Goal: Information Seeking & Learning: Learn about a topic

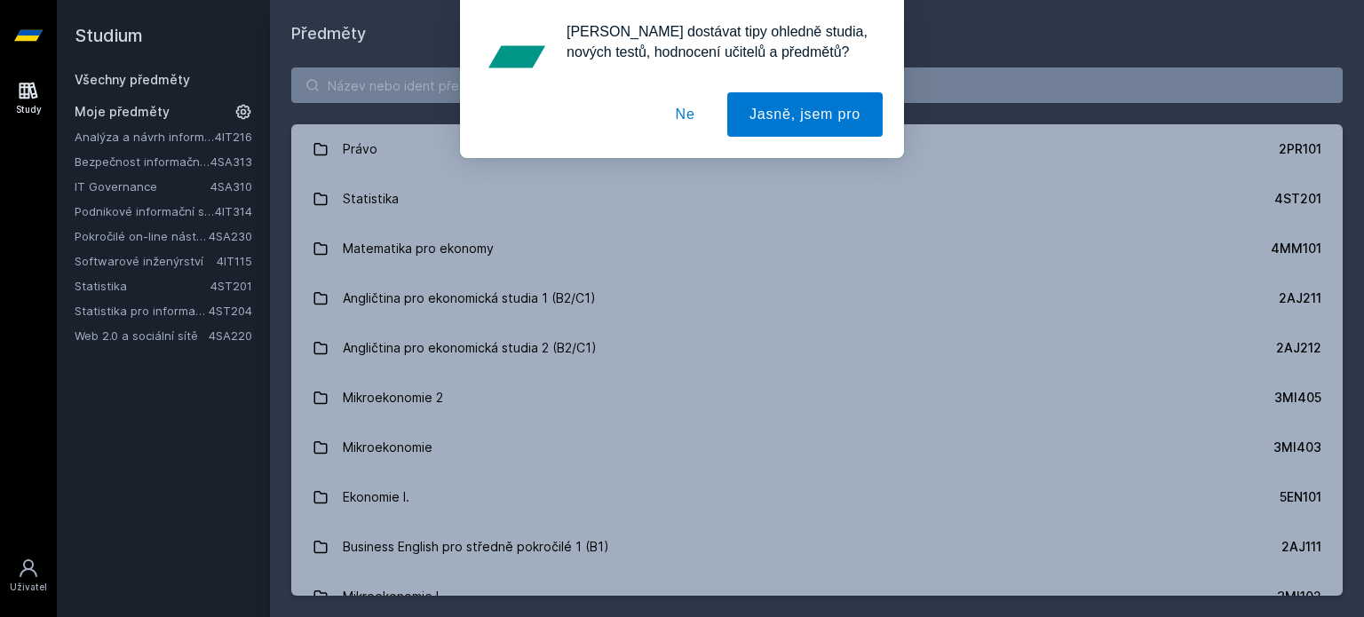
click at [693, 118] on button "Ne" at bounding box center [686, 114] width 64 height 44
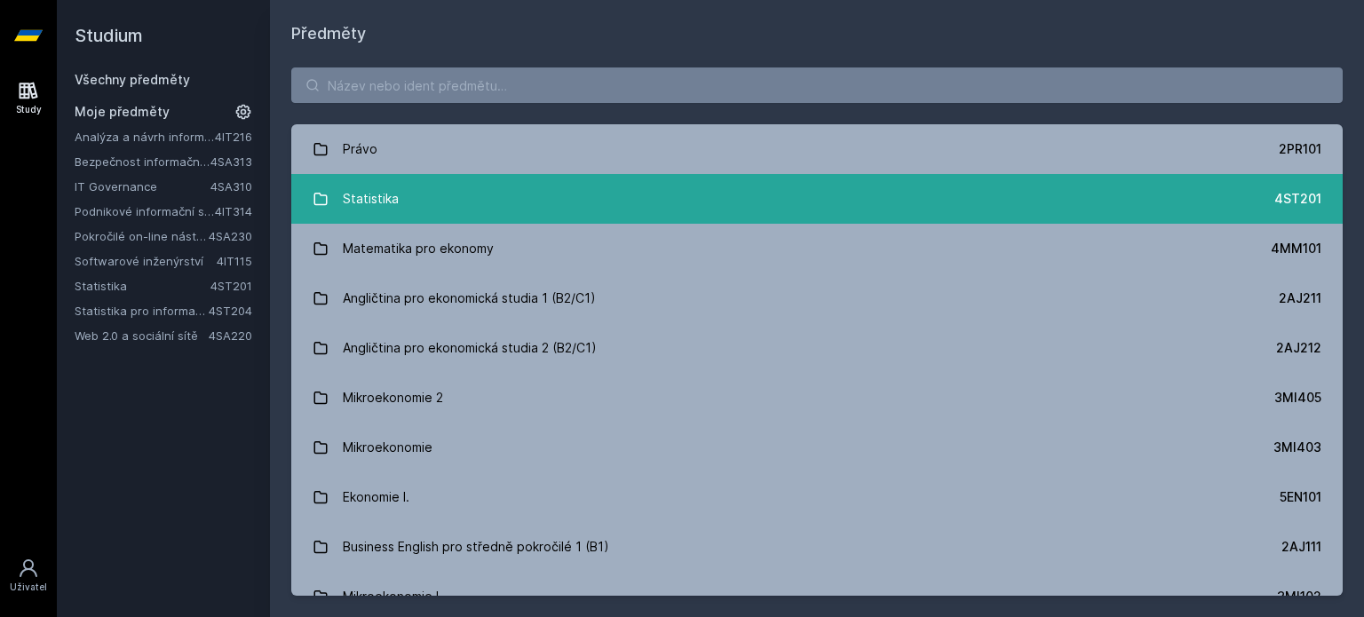
scroll to position [17, 0]
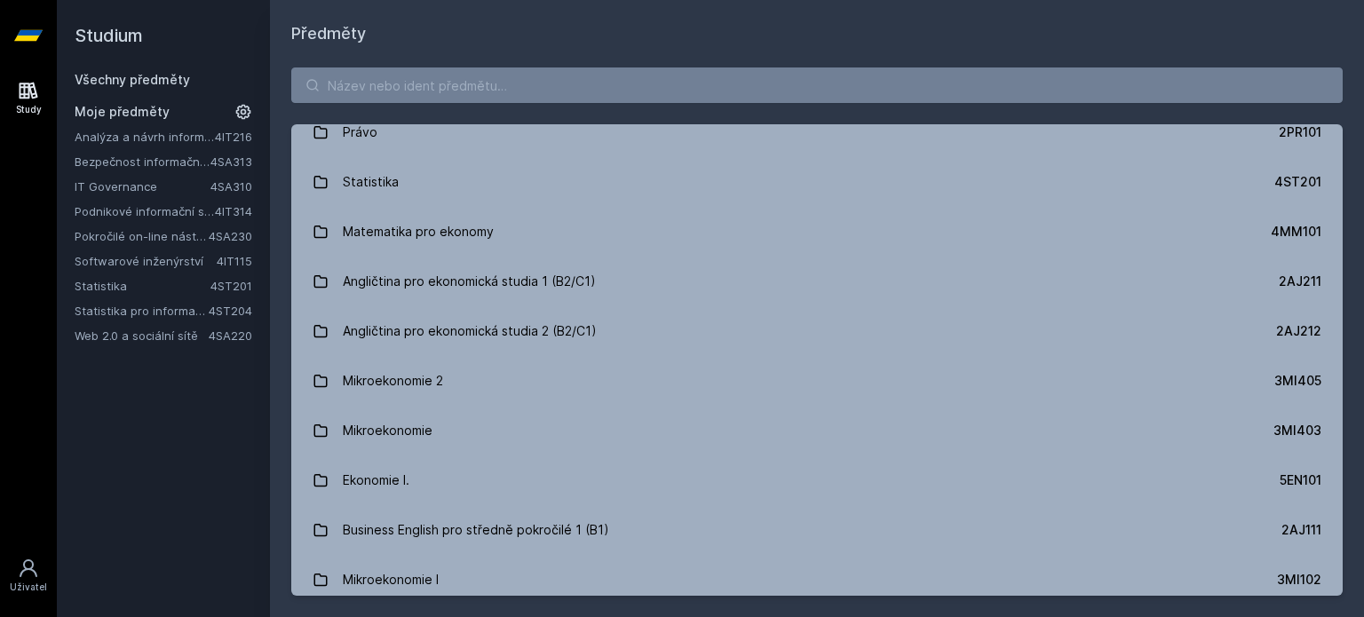
click at [125, 234] on link "Pokročilé on-line nástroje pro analýzu a zpracování informací" at bounding box center [142, 236] width 134 height 18
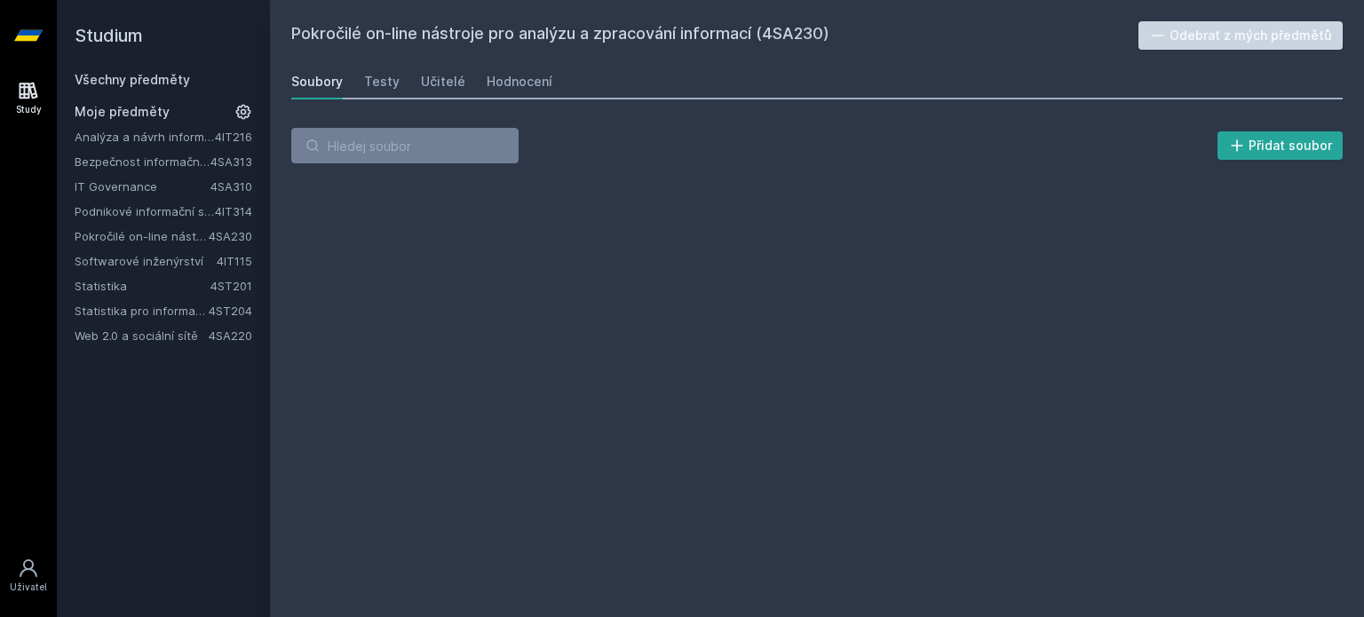
click at [128, 184] on link "IT Governance" at bounding box center [143, 187] width 136 height 18
click at [509, 91] on link "Hodnocení" at bounding box center [520, 82] width 66 height 36
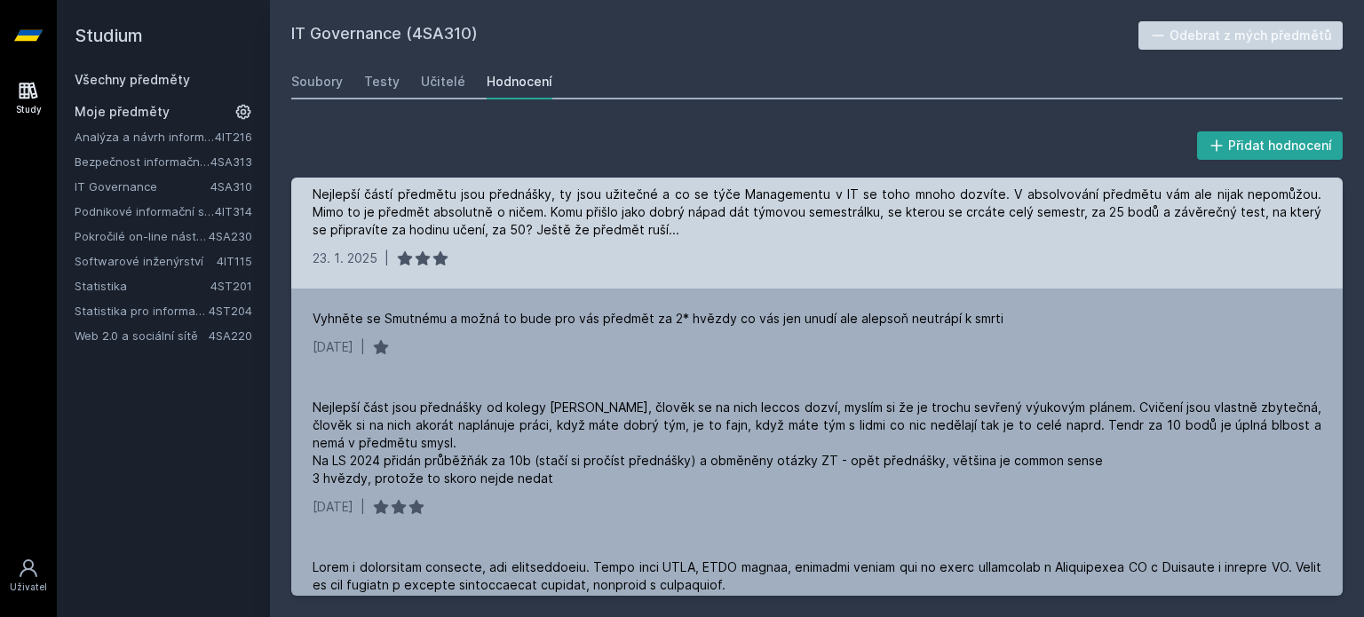
scroll to position [213, 0]
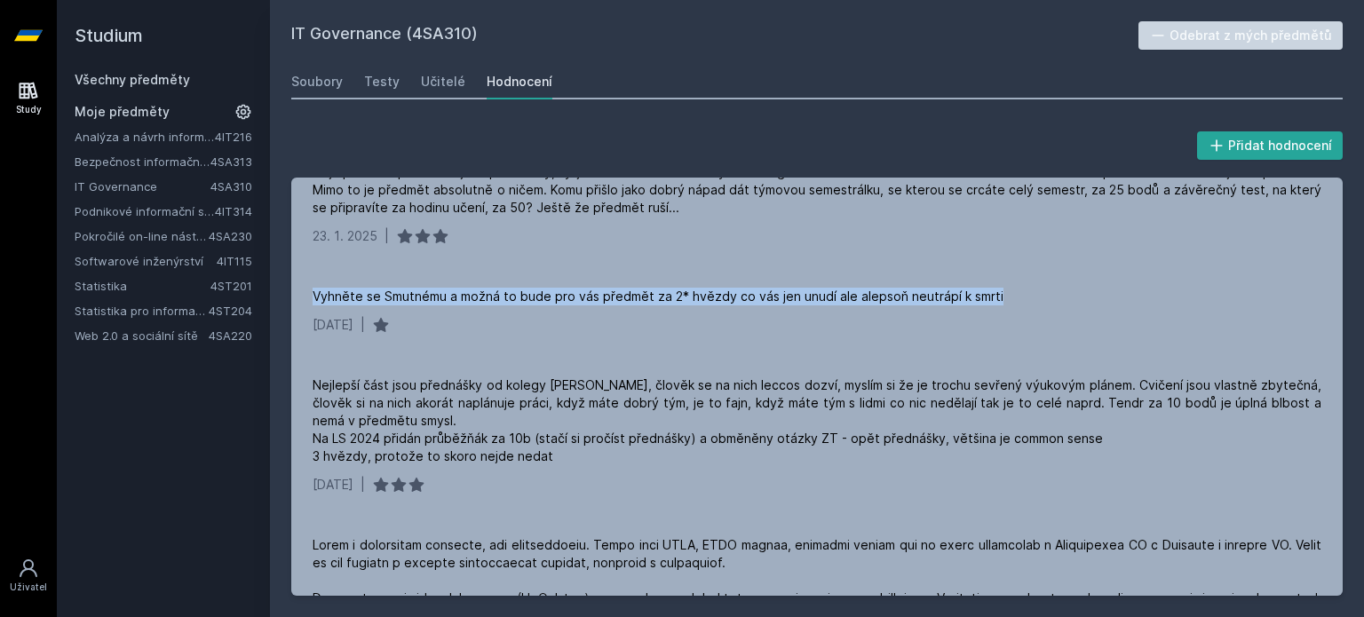
drag, startPoint x: 1061, startPoint y: 309, endPoint x: 288, endPoint y: 274, distance: 774.3
click at [288, 274] on div "Přidat hodnocení Smutny neironicky schizo, ale kvuli tomu actually funny a free…" at bounding box center [817, 362] width 1094 height 511
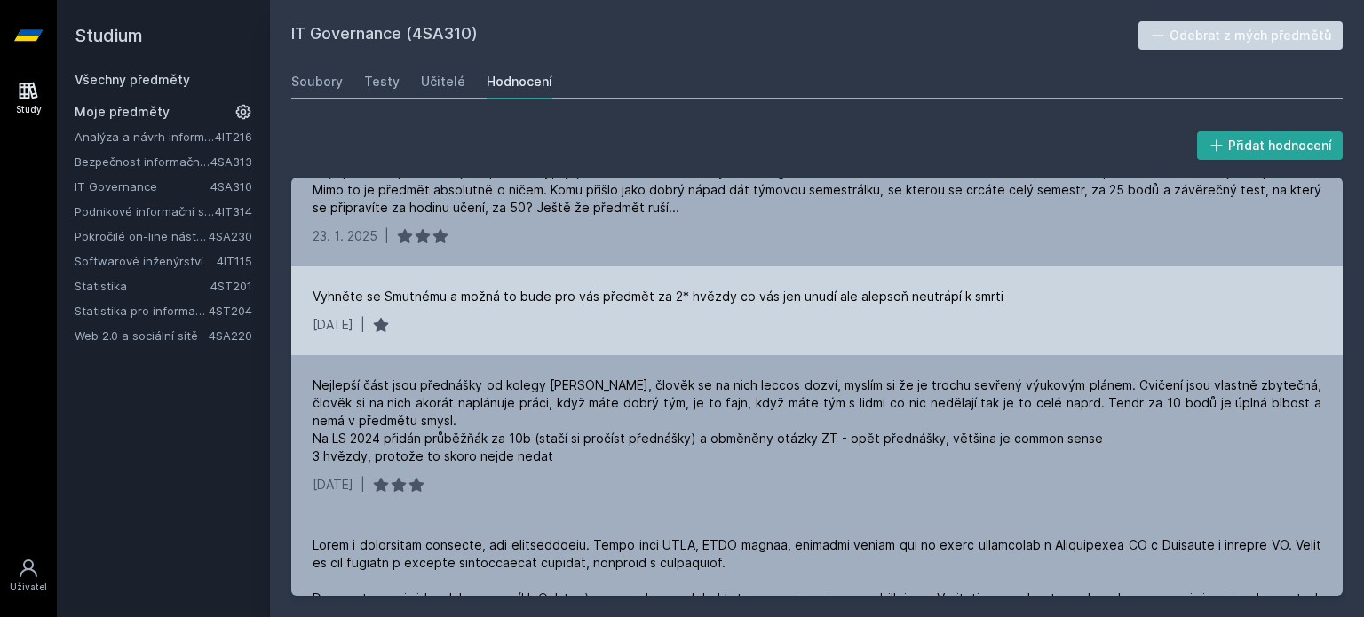
click at [508, 333] on div "[DATE] |" at bounding box center [817, 325] width 1009 height 18
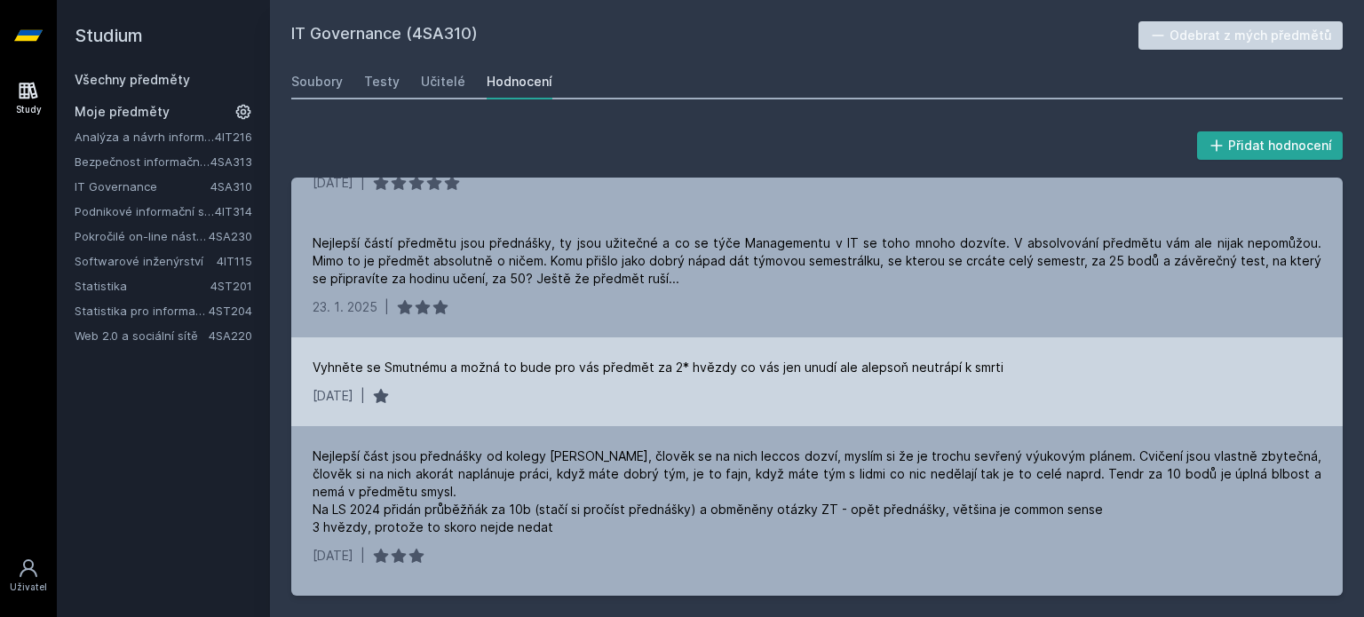
scroll to position [140, 0]
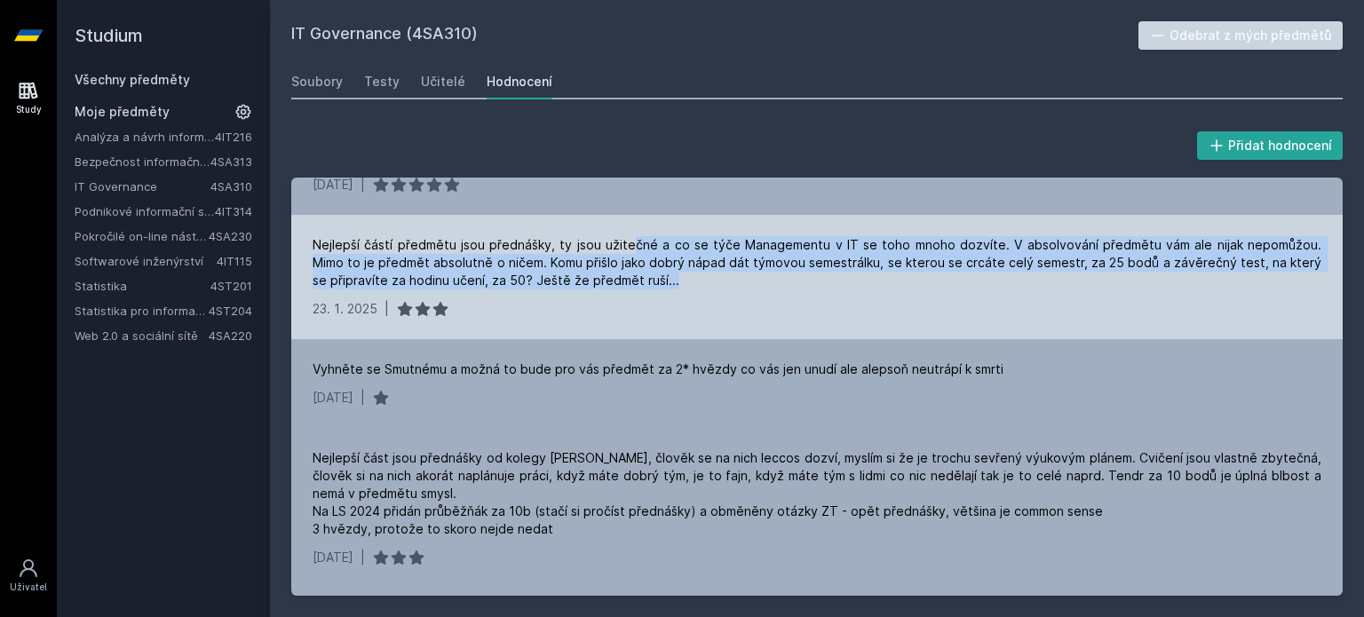
drag, startPoint x: 699, startPoint y: 283, endPoint x: 624, endPoint y: 222, distance: 96.5
click at [624, 222] on div "Nejlepší částí předmětu jsou přednášky, ty jsou užitečné a co se týče Managemen…" at bounding box center [816, 277] width 1051 height 124
click at [712, 291] on div "Nejlepší částí předmětu jsou přednášky, ty jsou užitečné a co se týče Managemen…" at bounding box center [816, 277] width 1051 height 124
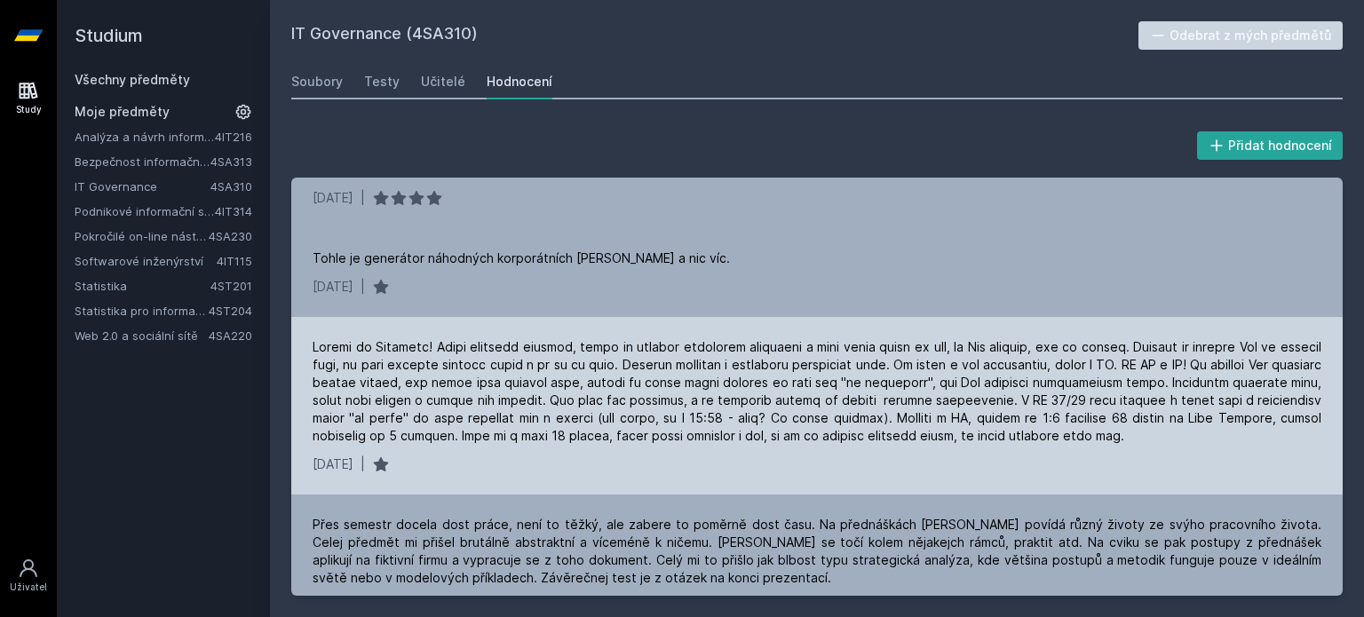
scroll to position [812, 0]
